Goal: Navigation & Orientation: Find specific page/section

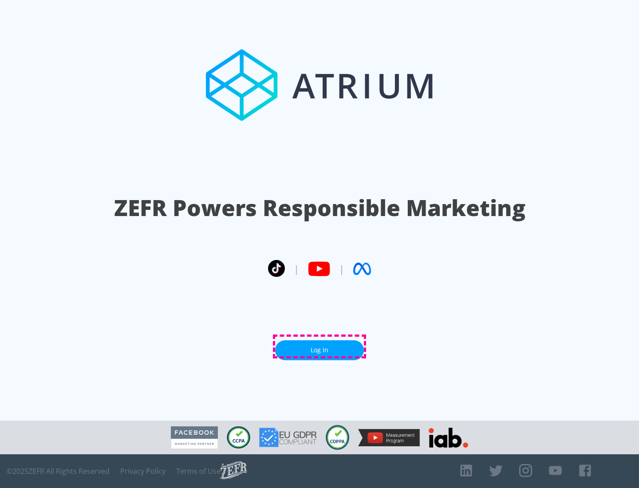
click at [320, 347] on link "Log In" at bounding box center [319, 350] width 89 height 20
